Goal: Transaction & Acquisition: Purchase product/service

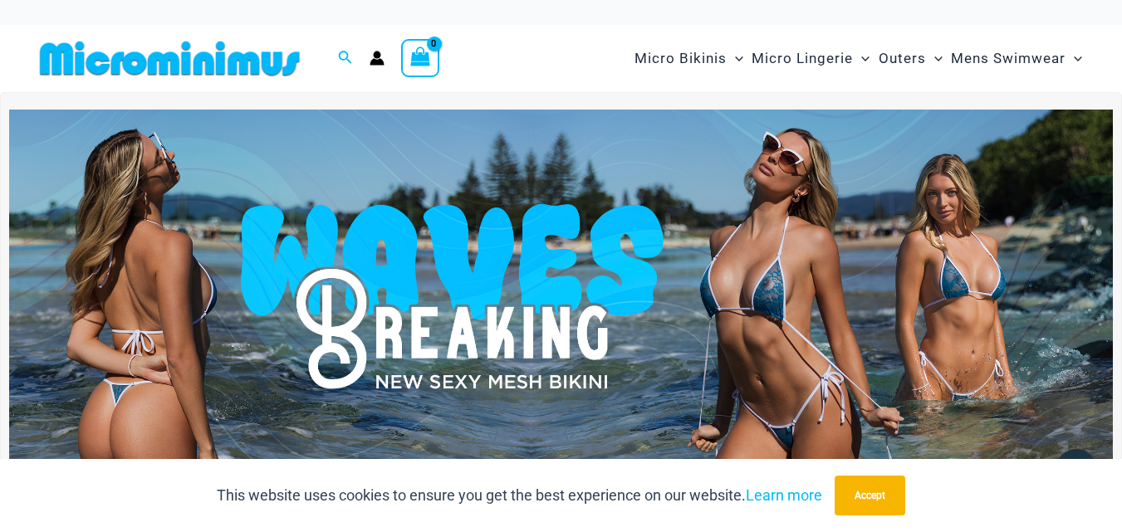
click at [738, 306] on img at bounding box center [561, 297] width 1104 height 375
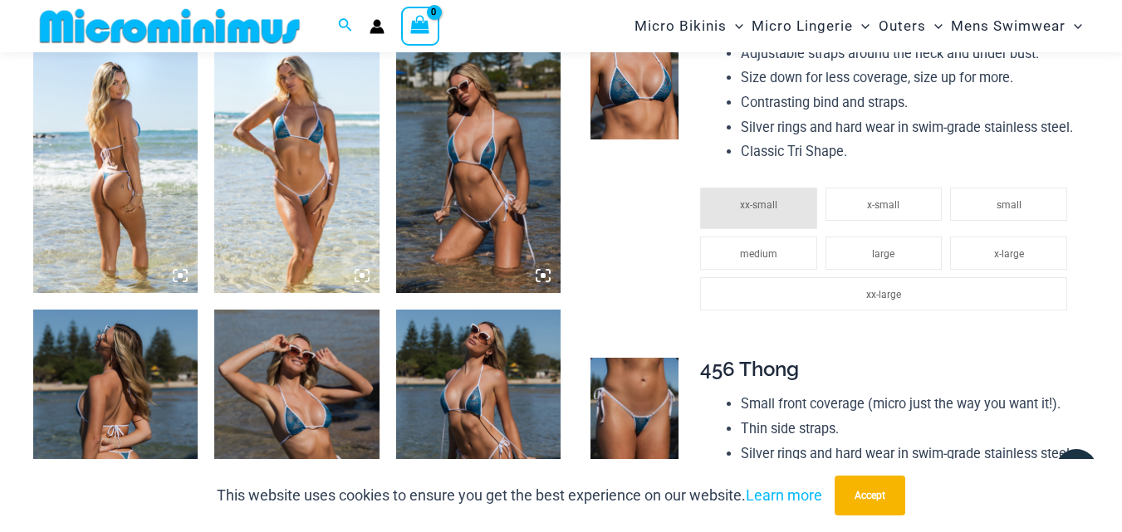
scroll to position [996, 0]
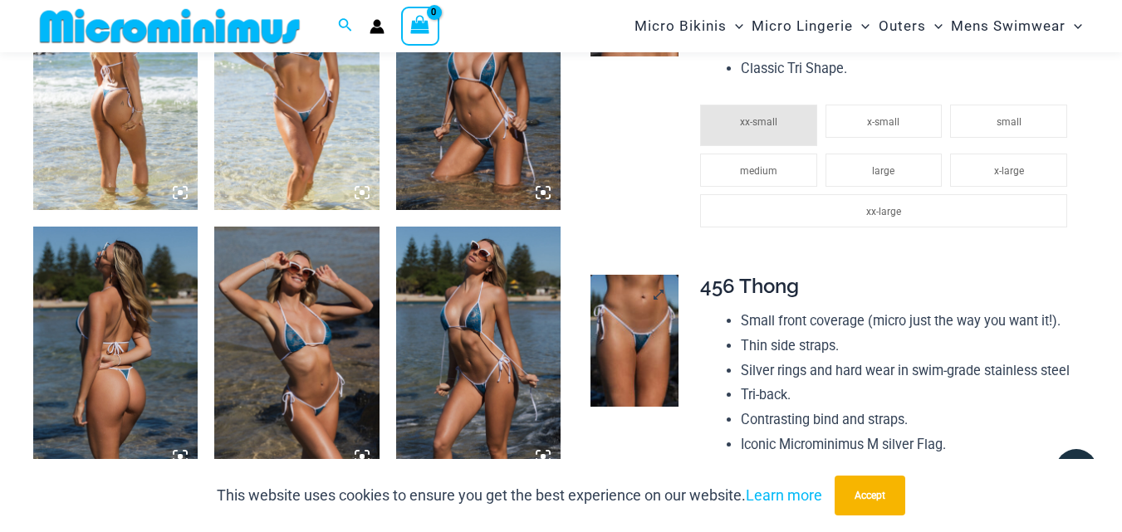
click at [647, 365] on img at bounding box center [634, 341] width 88 height 132
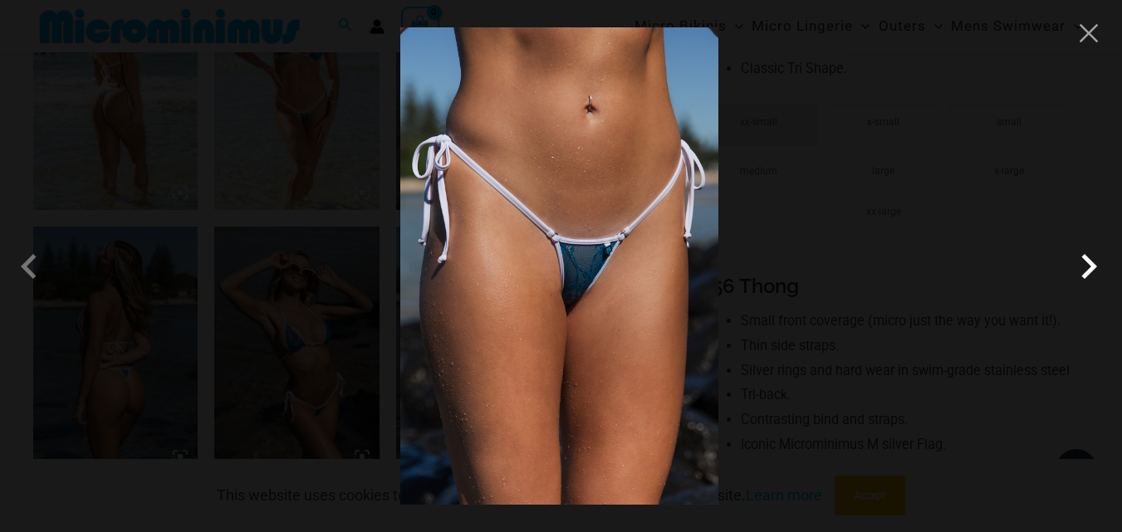
click at [1090, 266] on span at bounding box center [1089, 267] width 50 height 50
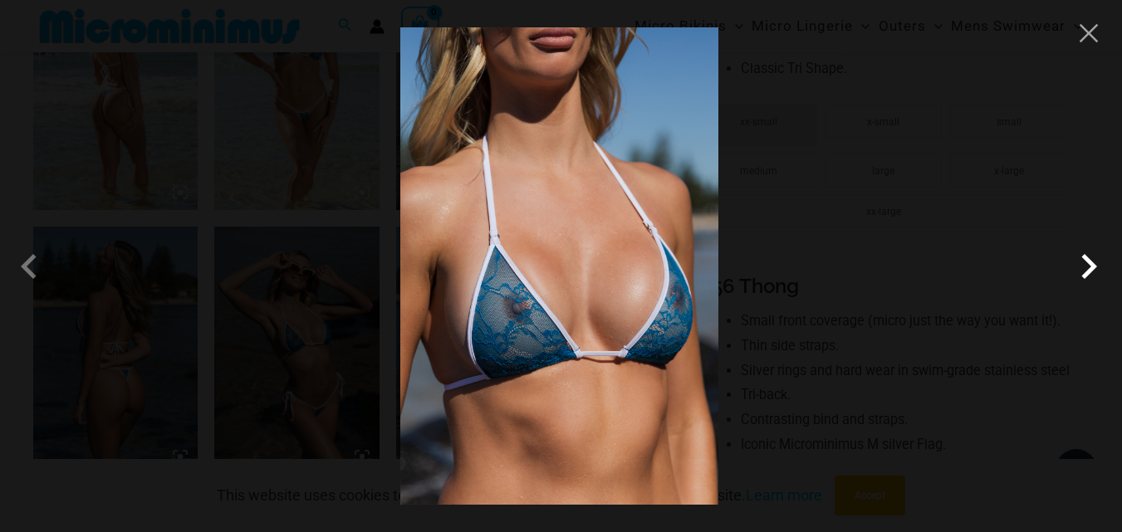
click at [1090, 266] on span at bounding box center [1089, 267] width 50 height 50
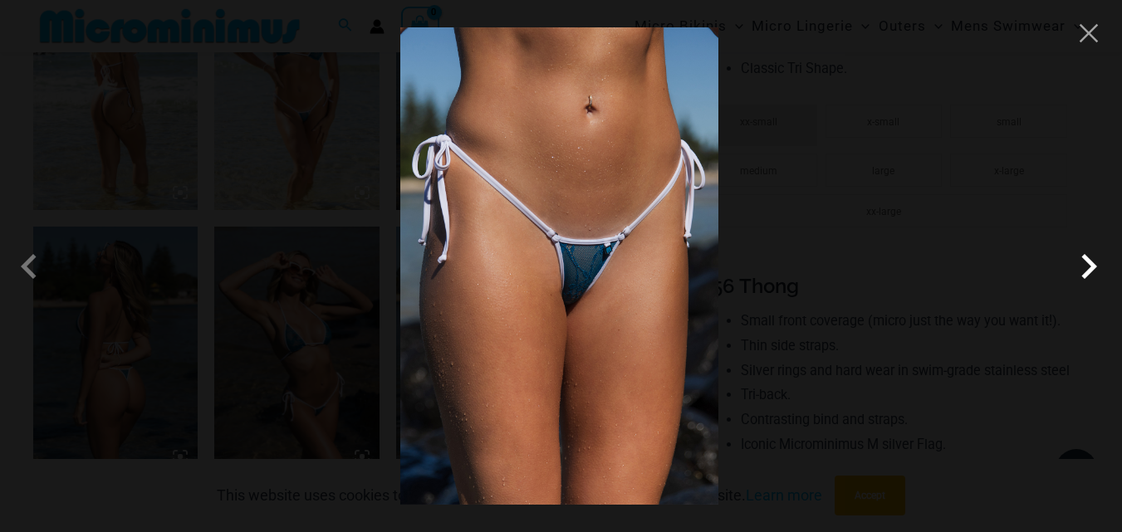
click at [1090, 266] on span at bounding box center [1089, 267] width 50 height 50
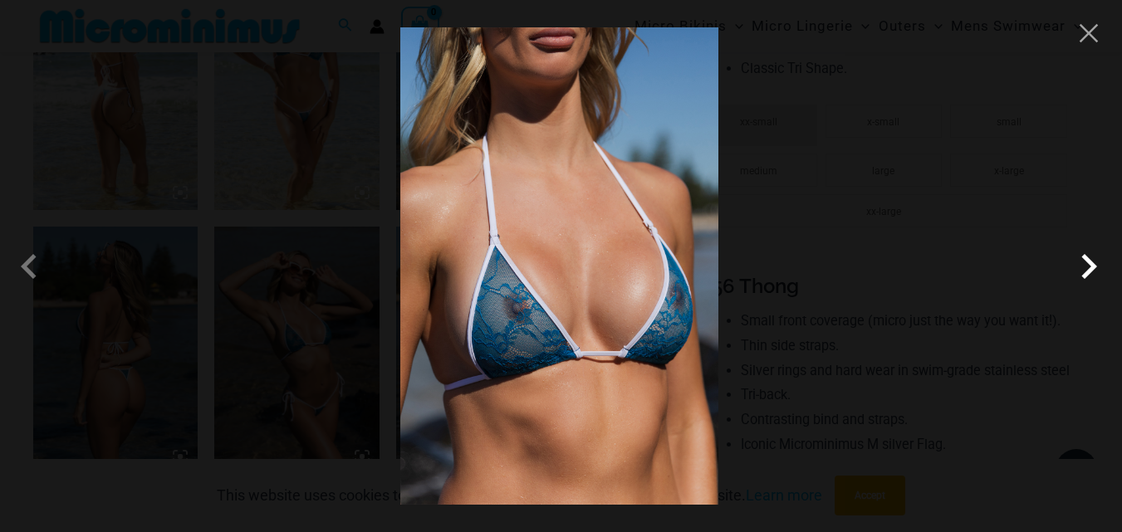
click at [1090, 266] on span at bounding box center [1089, 267] width 50 height 50
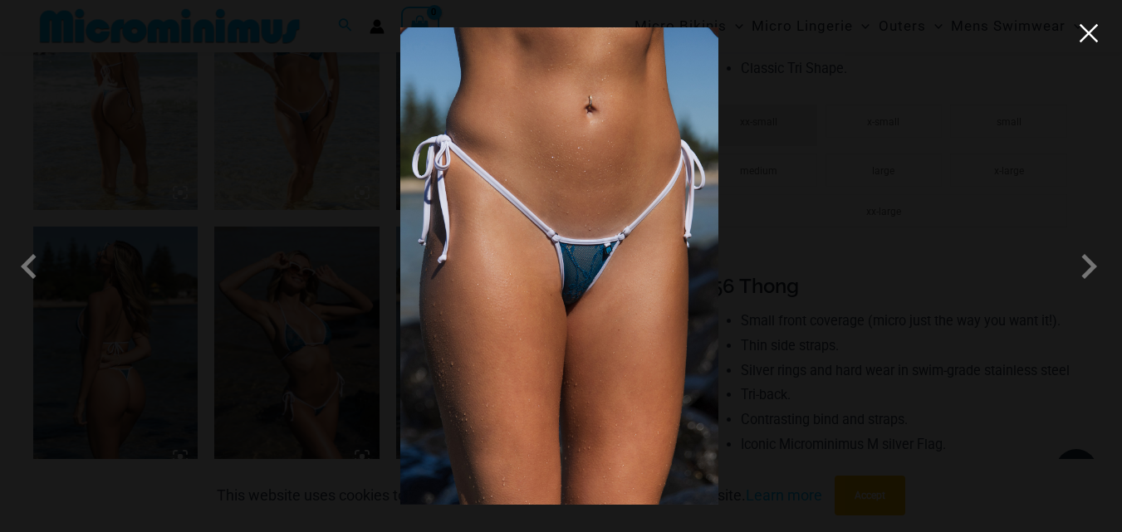
click at [1087, 32] on button "Close" at bounding box center [1088, 33] width 25 height 25
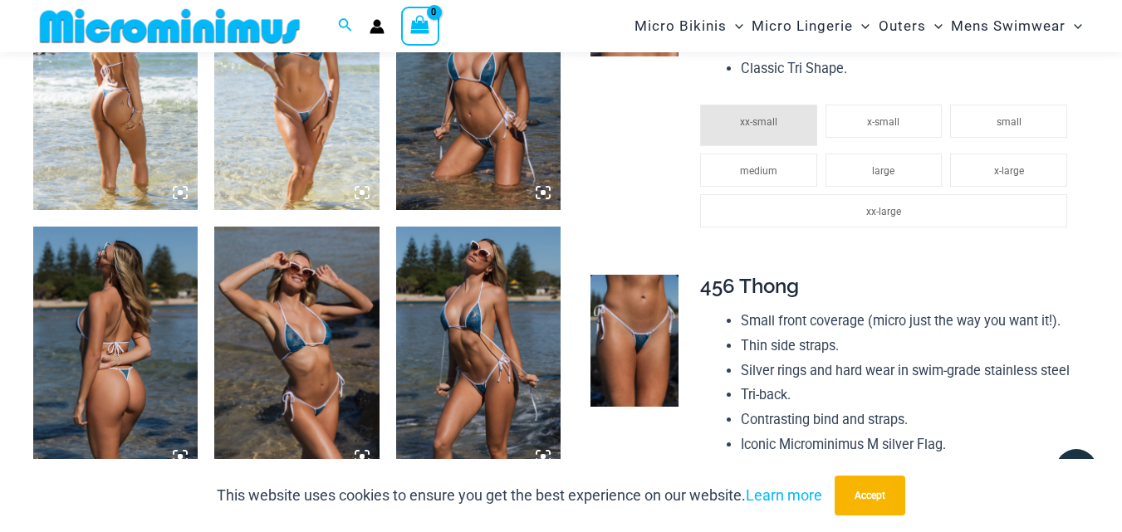
click at [140, 368] on img at bounding box center [115, 350] width 164 height 247
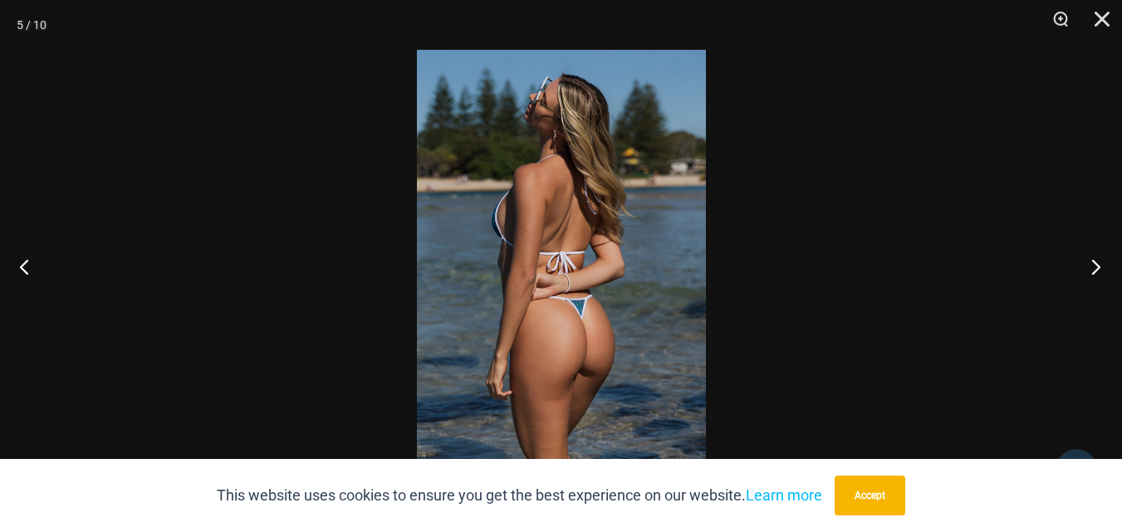
click at [1099, 268] on button "Next" at bounding box center [1091, 266] width 62 height 83
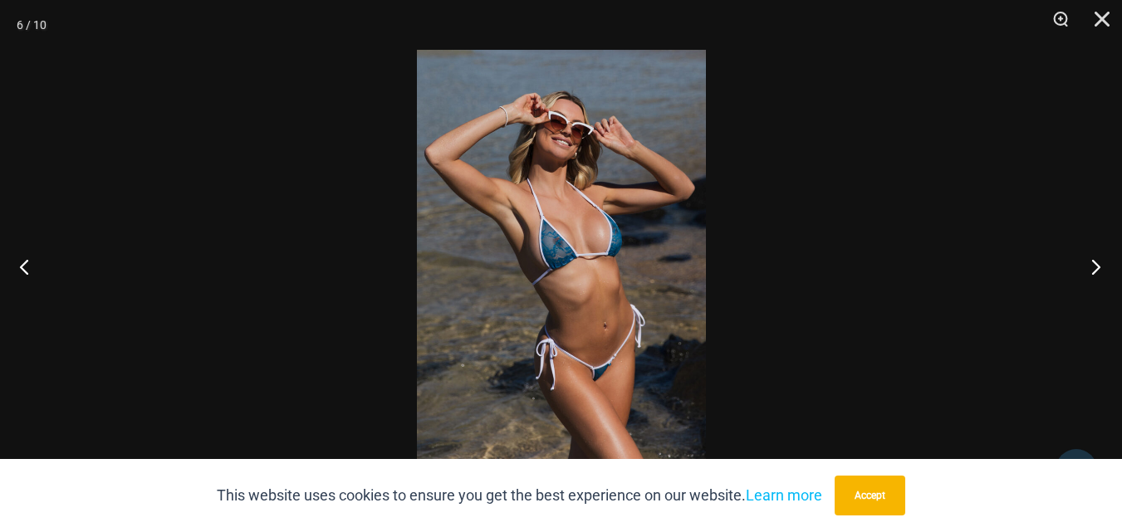
click at [1099, 268] on button "Next" at bounding box center [1091, 266] width 62 height 83
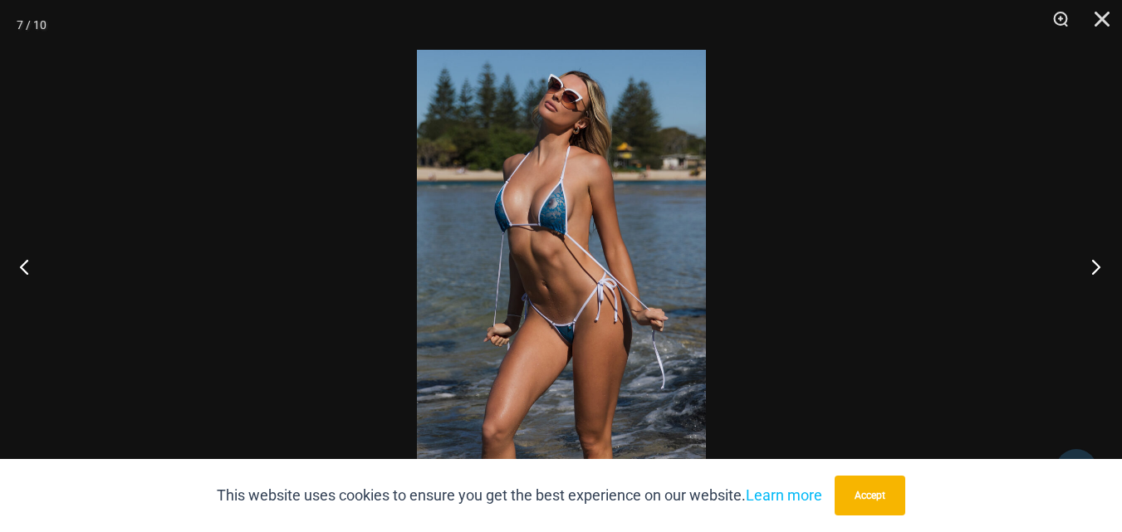
click at [1099, 268] on button "Next" at bounding box center [1091, 266] width 62 height 83
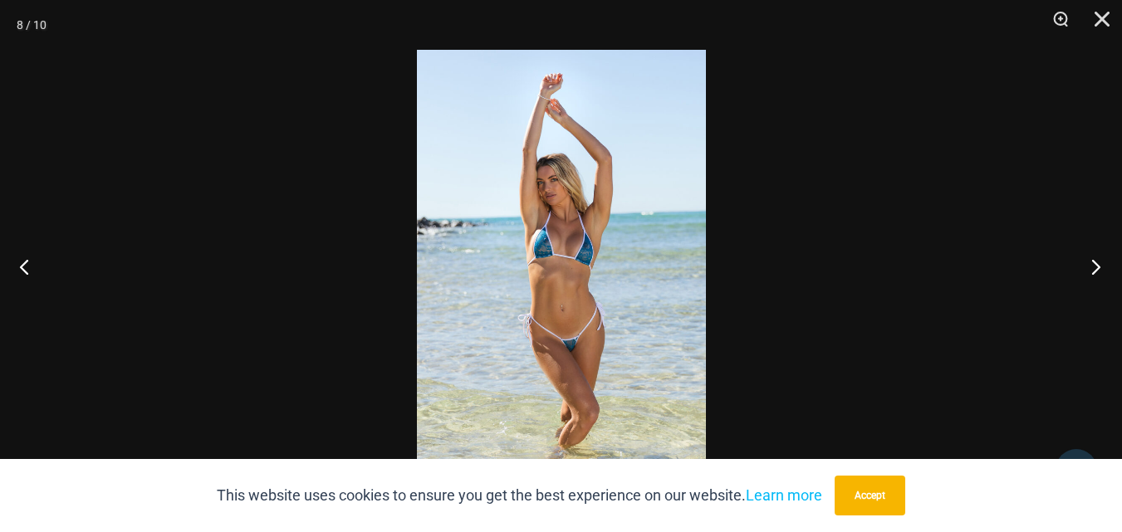
click at [1097, 268] on button "Next" at bounding box center [1091, 266] width 62 height 83
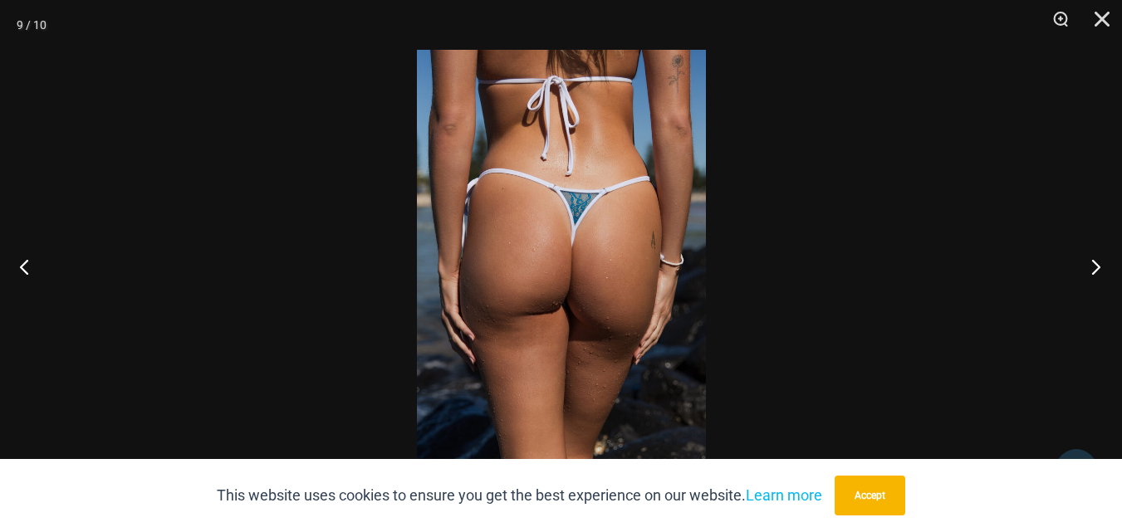
click at [1097, 267] on button "Next" at bounding box center [1091, 266] width 62 height 83
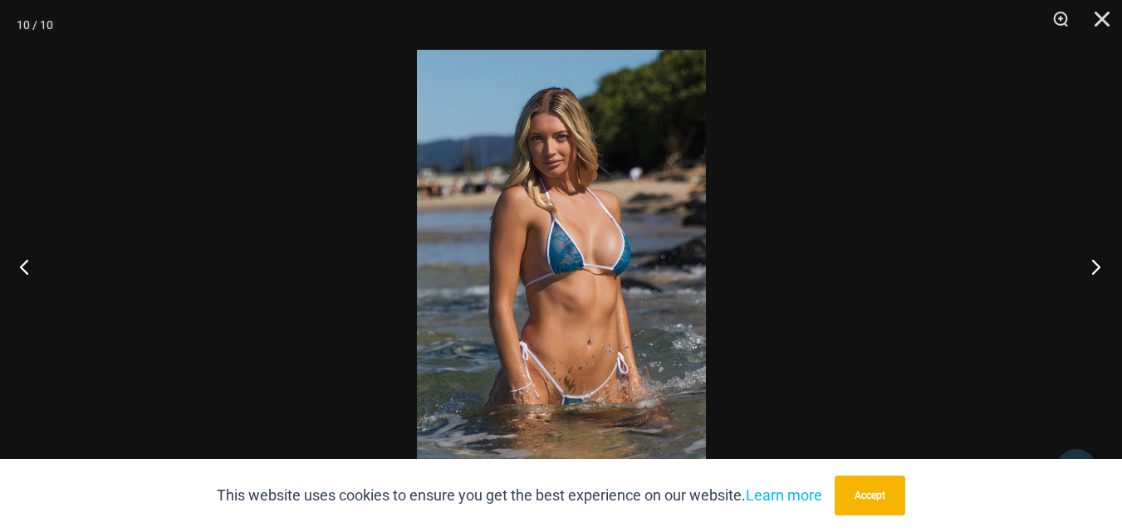
click at [1097, 267] on button "Next" at bounding box center [1091, 266] width 62 height 83
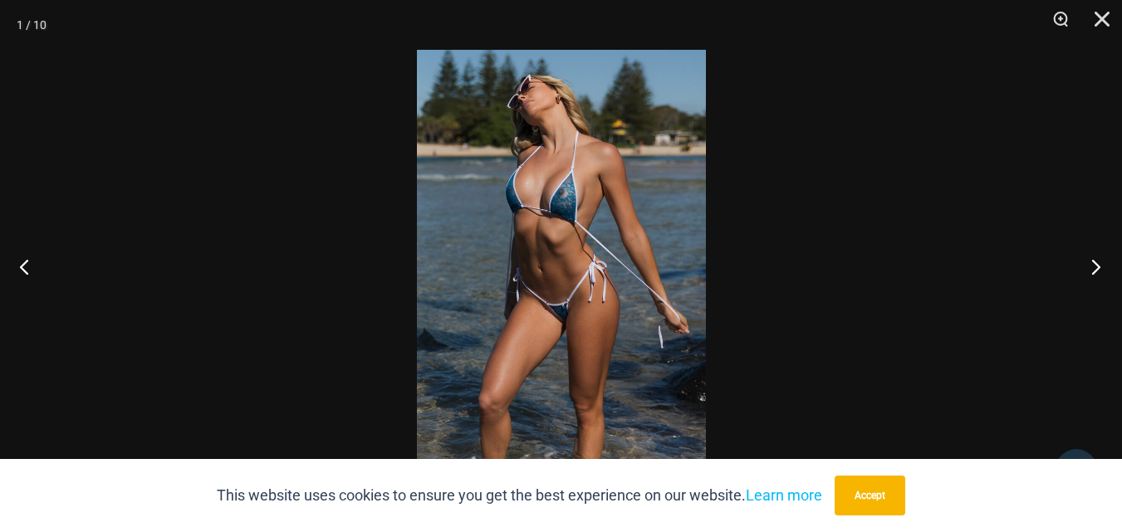
click at [1097, 267] on button "Next" at bounding box center [1091, 266] width 62 height 83
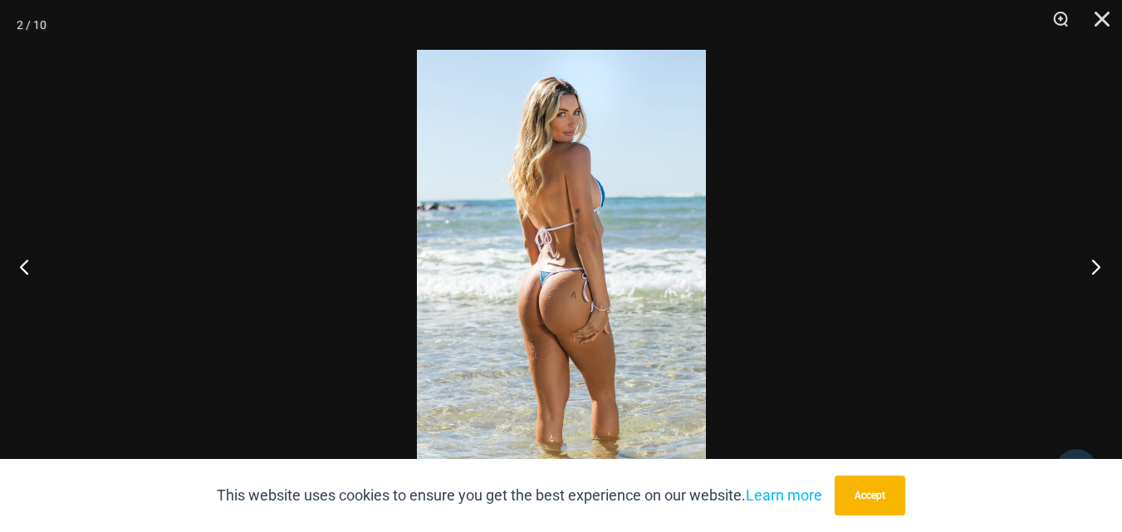
click at [1097, 267] on button "Next" at bounding box center [1091, 266] width 62 height 83
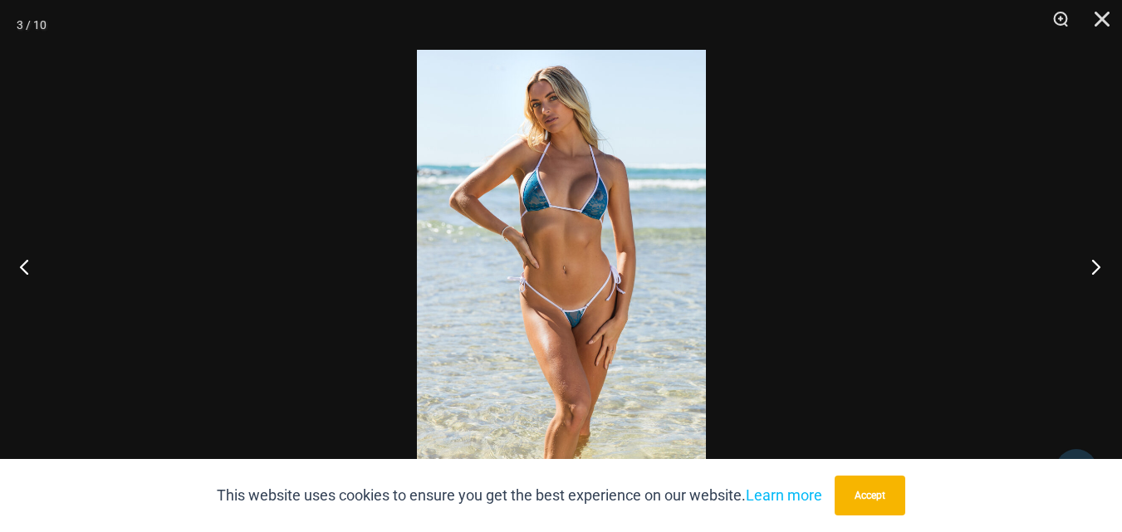
click at [1097, 267] on button "Next" at bounding box center [1091, 266] width 62 height 83
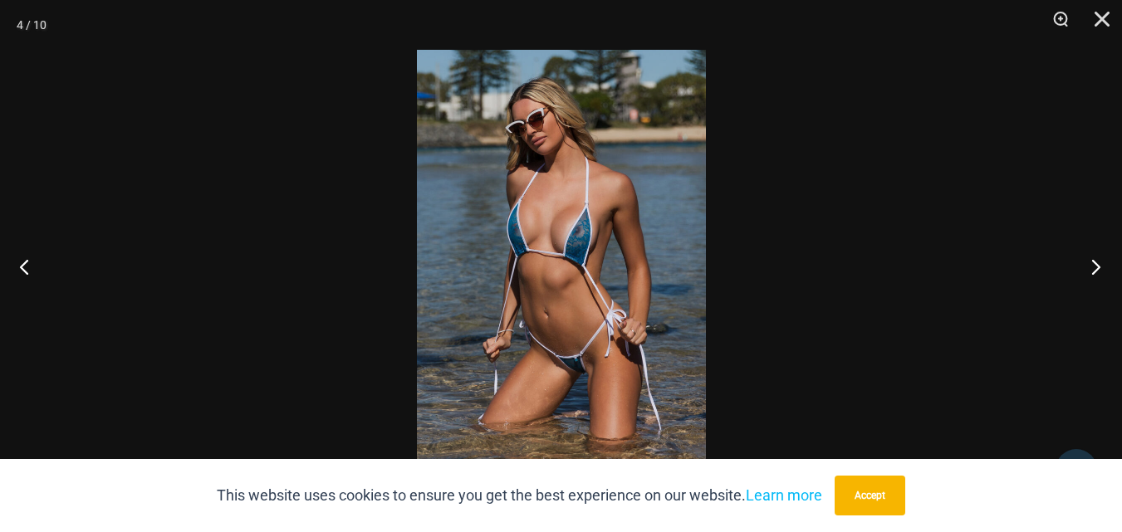
click at [1097, 267] on button "Next" at bounding box center [1091, 266] width 62 height 83
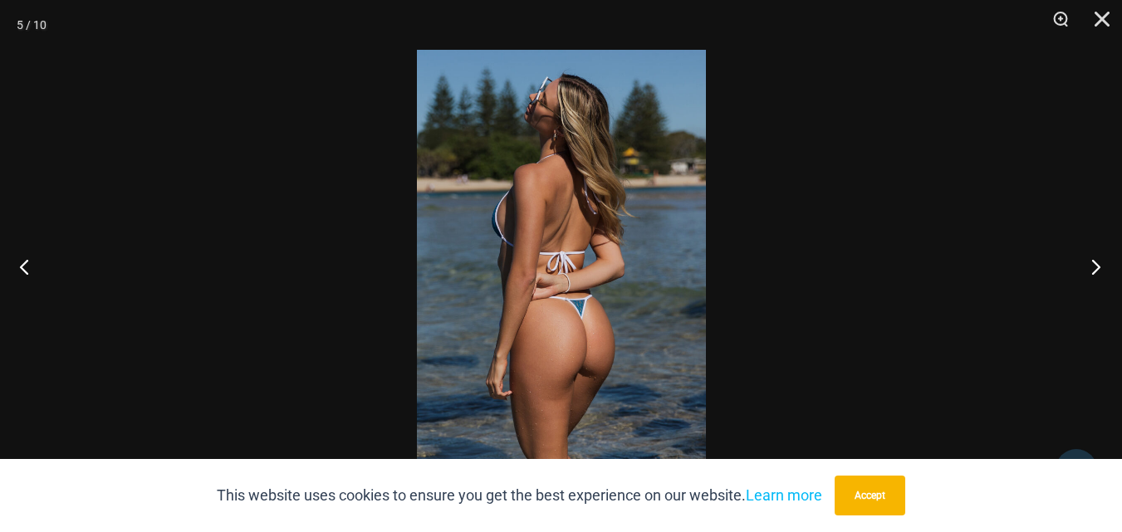
click at [1097, 267] on button "Next" at bounding box center [1091, 266] width 62 height 83
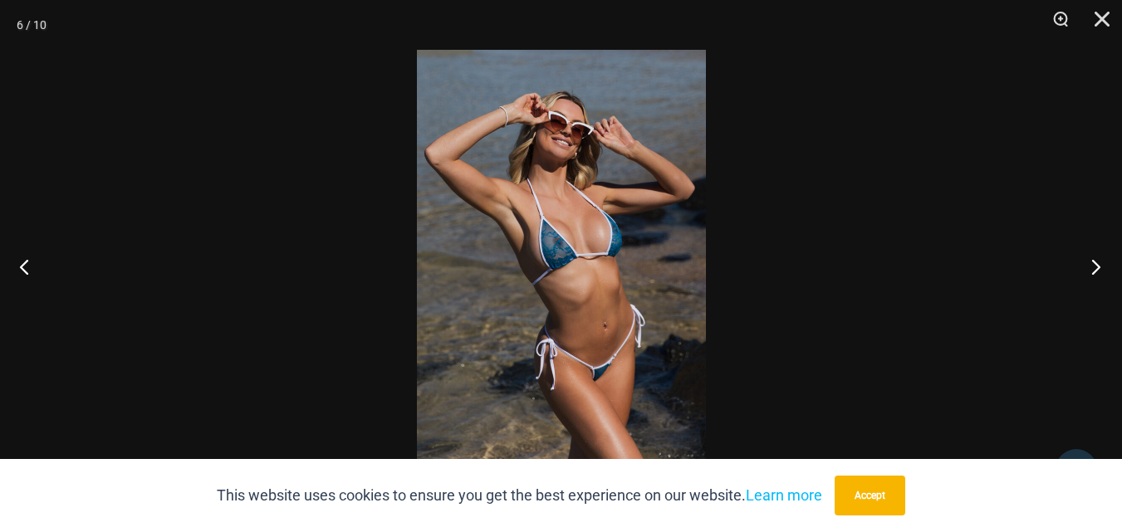
click at [1097, 267] on button "Next" at bounding box center [1091, 266] width 62 height 83
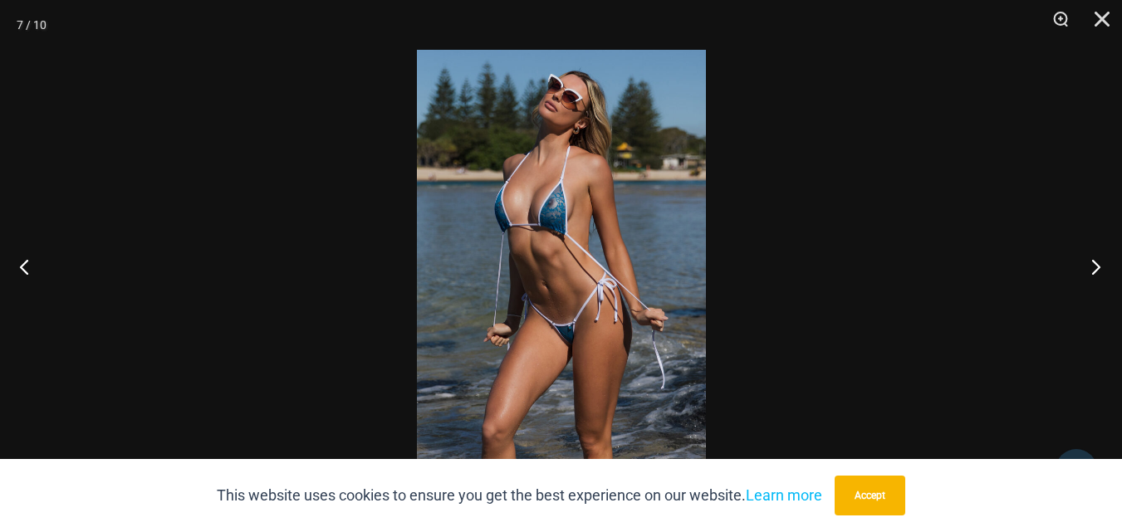
click at [1097, 267] on button "Next" at bounding box center [1091, 266] width 62 height 83
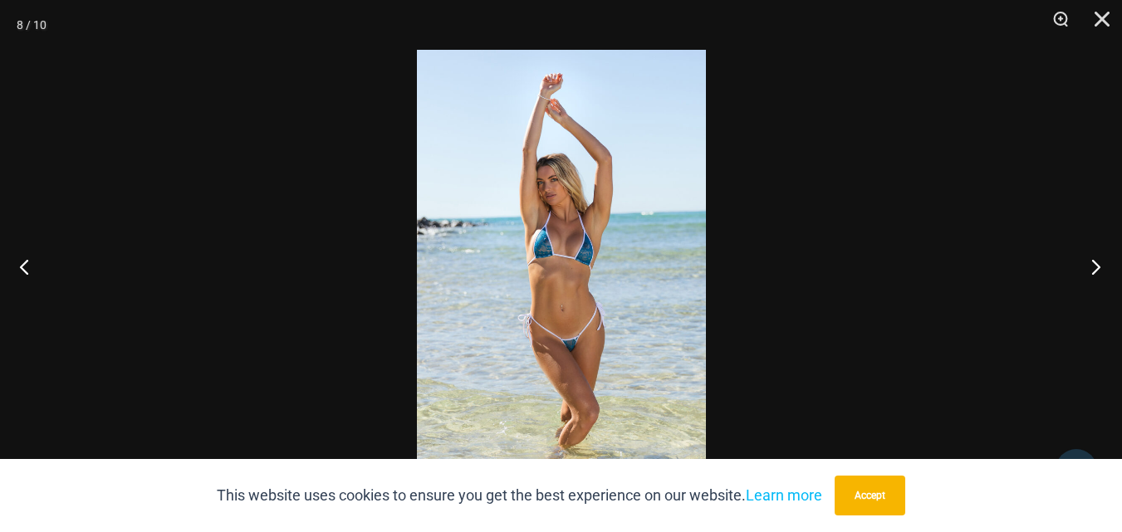
click at [1097, 267] on button "Next" at bounding box center [1091, 266] width 62 height 83
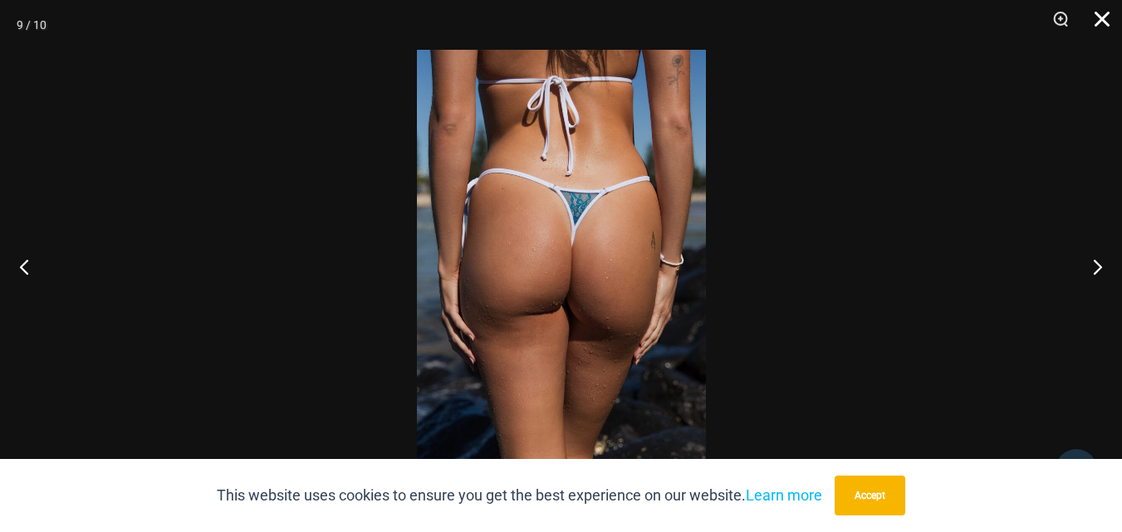
click at [1104, 10] on button "Close" at bounding box center [1096, 25] width 42 height 50
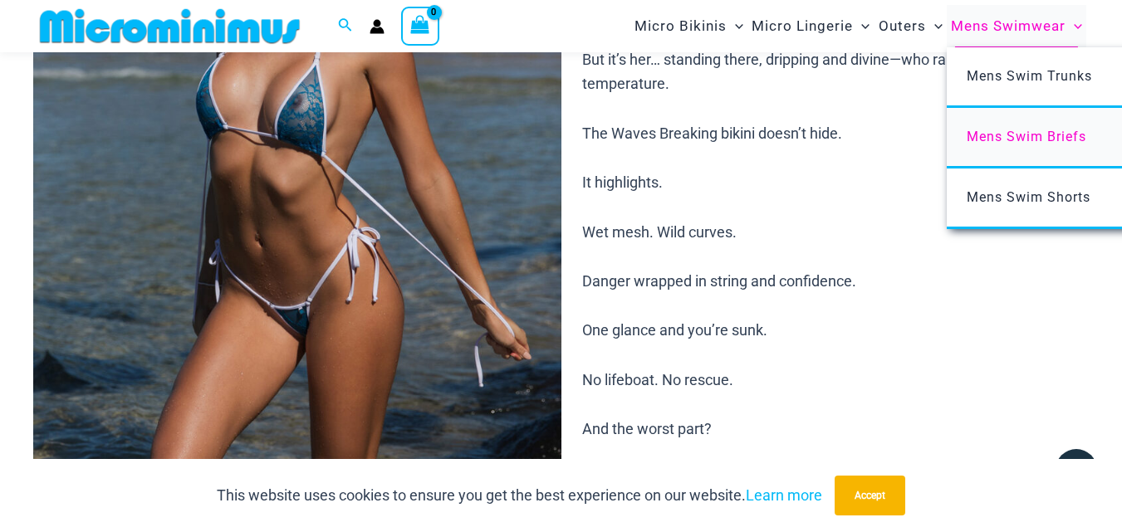
scroll to position [249, 0]
